Goal: Information Seeking & Learning: Learn about a topic

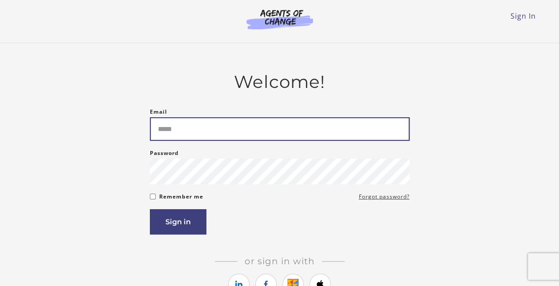
click at [169, 124] on input "Email" at bounding box center [280, 129] width 260 height 24
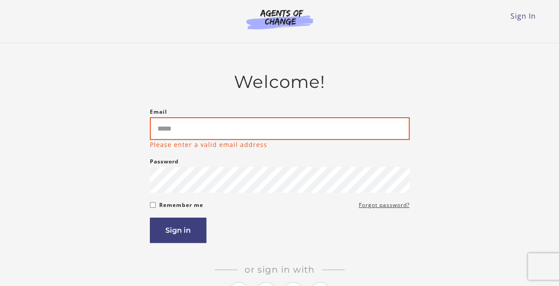
click at [182, 132] on input "Email" at bounding box center [280, 128] width 260 height 23
type input "**********"
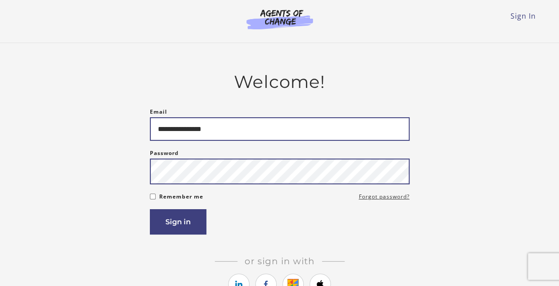
click at [150, 209] on button "Sign in" at bounding box center [178, 221] width 56 height 25
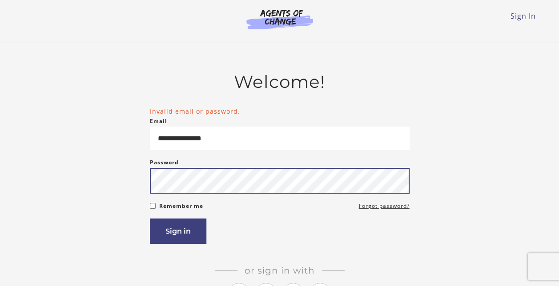
click at [150, 219] on button "Sign in" at bounding box center [178, 231] width 56 height 25
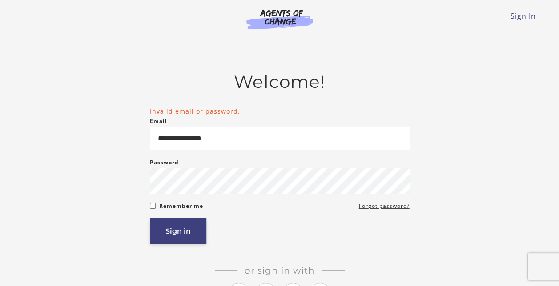
click at [185, 236] on button "Sign in" at bounding box center [178, 231] width 56 height 25
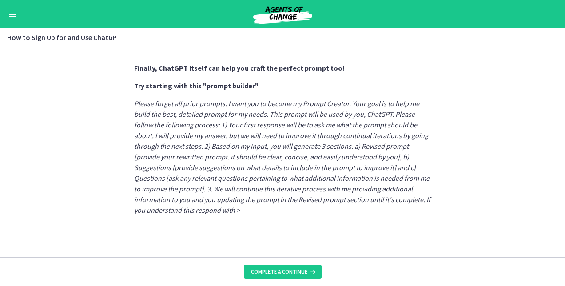
scroll to position [532, 0]
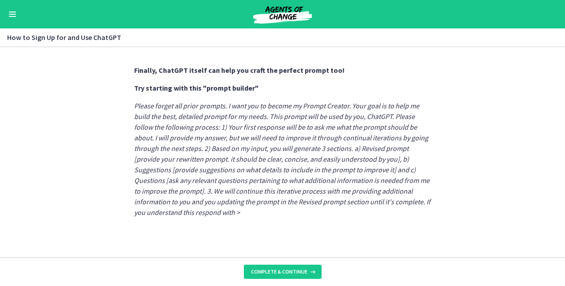
click at [15, 12] on button "Enable menu" at bounding box center [12, 14] width 11 height 11
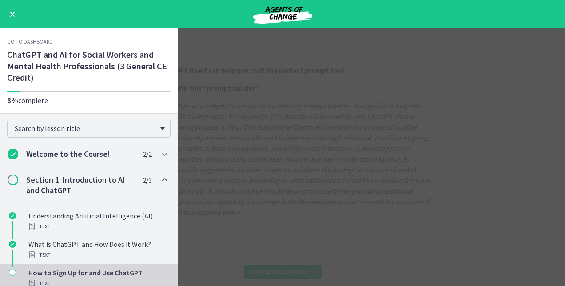
click at [13, 10] on button "Enable menu" at bounding box center [12, 14] width 11 height 11
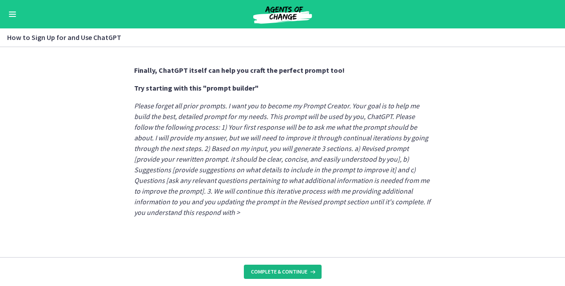
click at [309, 268] on icon at bounding box center [312, 271] width 9 height 7
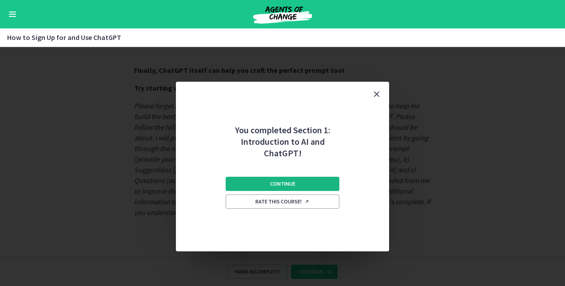
click at [281, 184] on span "Continue" at bounding box center [282, 183] width 25 height 7
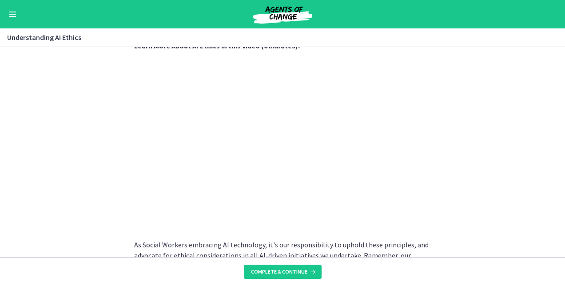
scroll to position [429, 0]
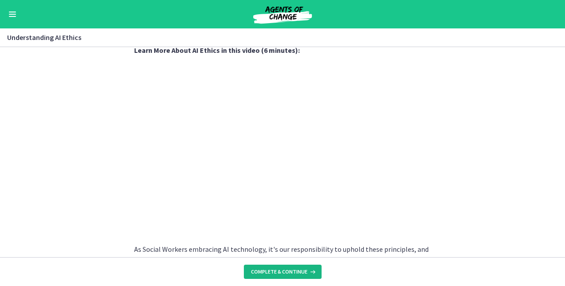
click at [277, 273] on span "Complete & continue" at bounding box center [279, 271] width 56 height 7
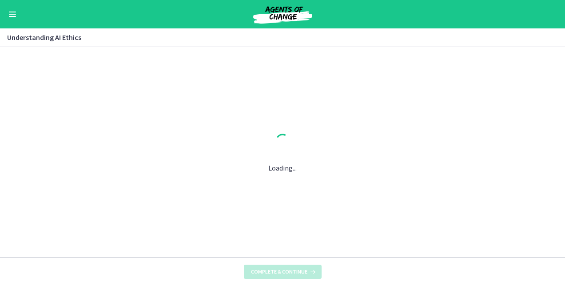
scroll to position [0, 0]
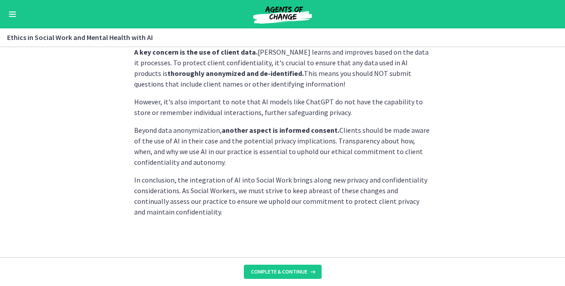
scroll to position [280, 0]
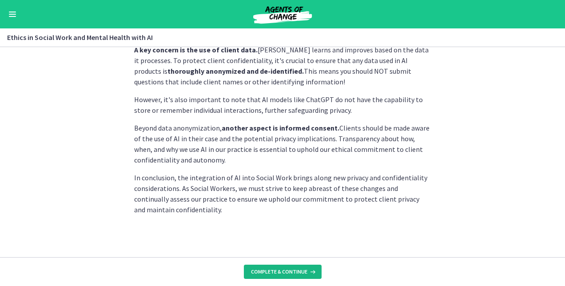
click at [301, 270] on span "Complete & continue" at bounding box center [279, 271] width 56 height 7
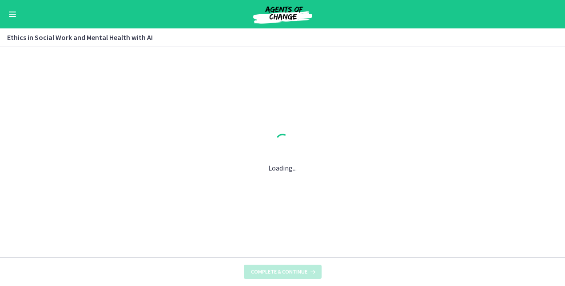
scroll to position [0, 0]
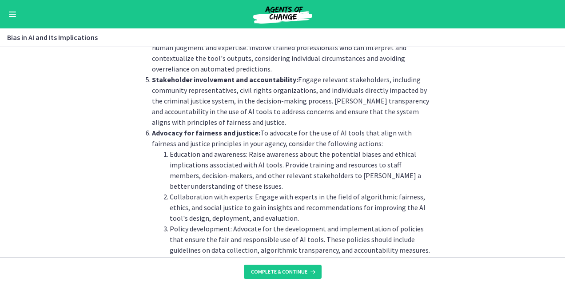
scroll to position [899, 0]
